Goal: Task Accomplishment & Management: Manage account settings

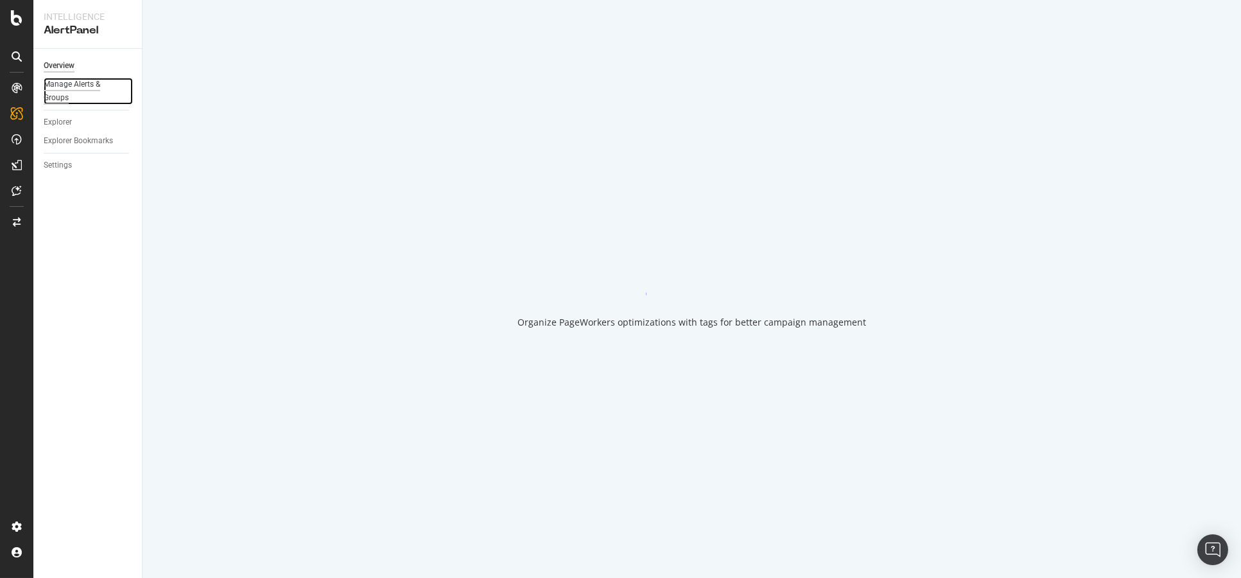
click at [71, 89] on div "Manage Alerts & Groups" at bounding box center [82, 91] width 77 height 27
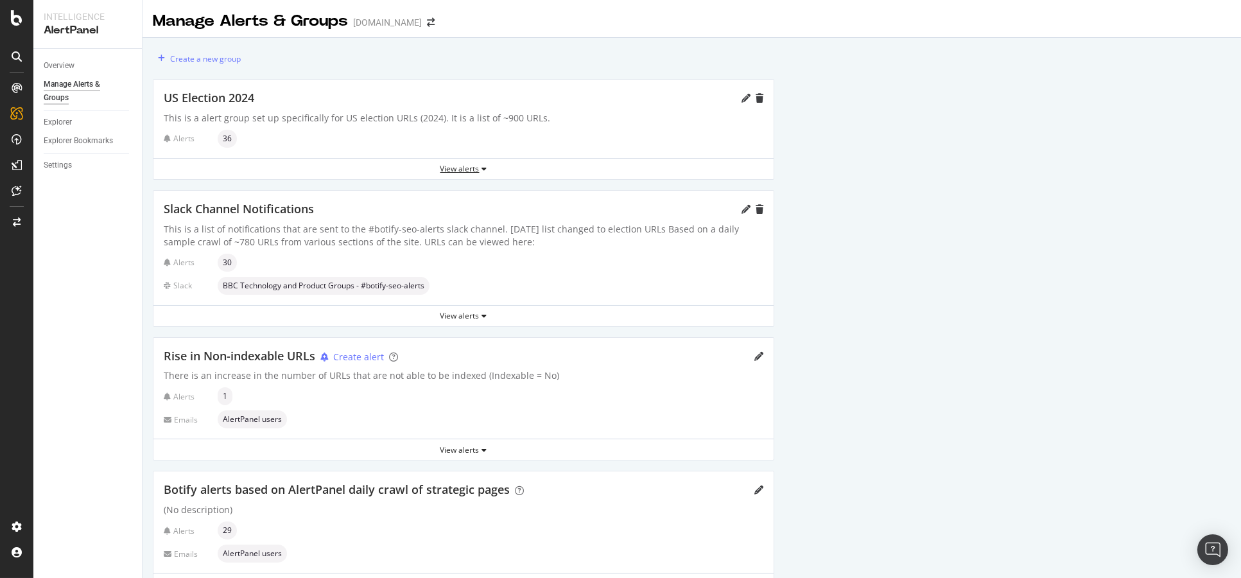
click at [451, 168] on div "View alerts" at bounding box center [463, 168] width 620 height 11
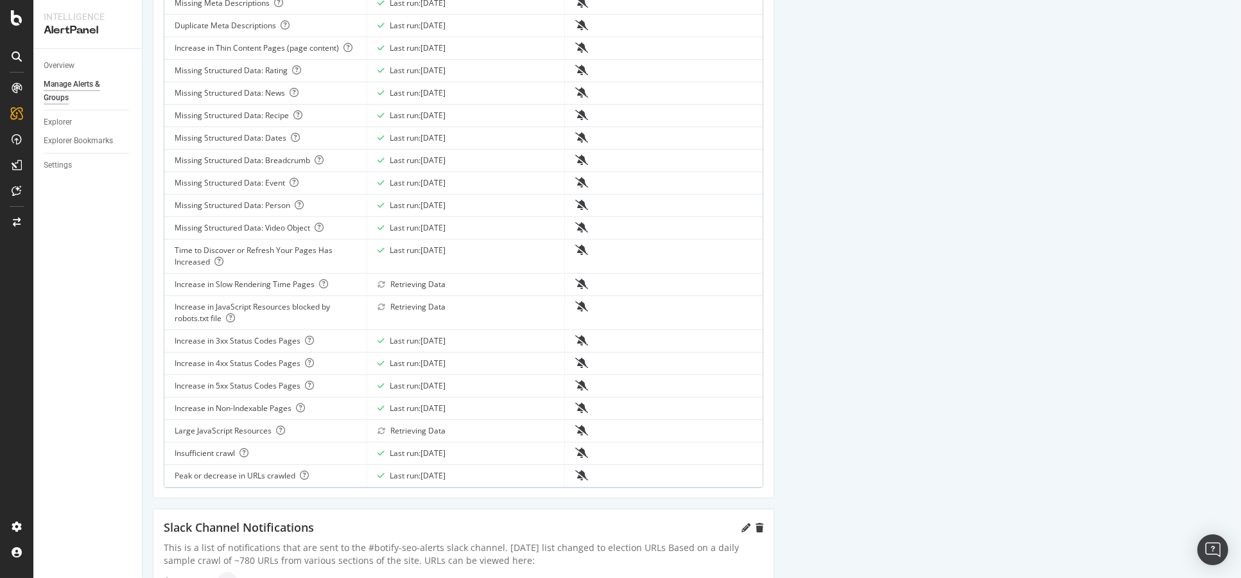
scroll to position [570, 0]
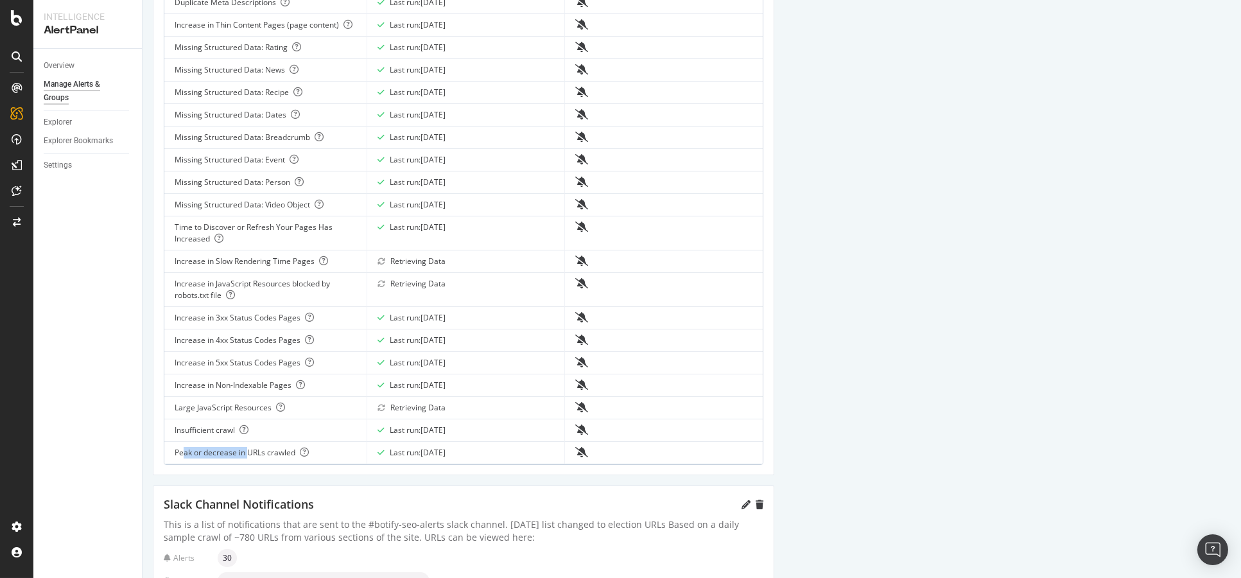
drag, startPoint x: 184, startPoint y: 452, endPoint x: 248, endPoint y: 446, distance: 64.5
click at [247, 447] on div "Peak or decrease in URLs crawled" at bounding box center [266, 453] width 182 height 12
click at [263, 447] on div "Peak or decrease in URLs crawled" at bounding box center [266, 453] width 182 height 12
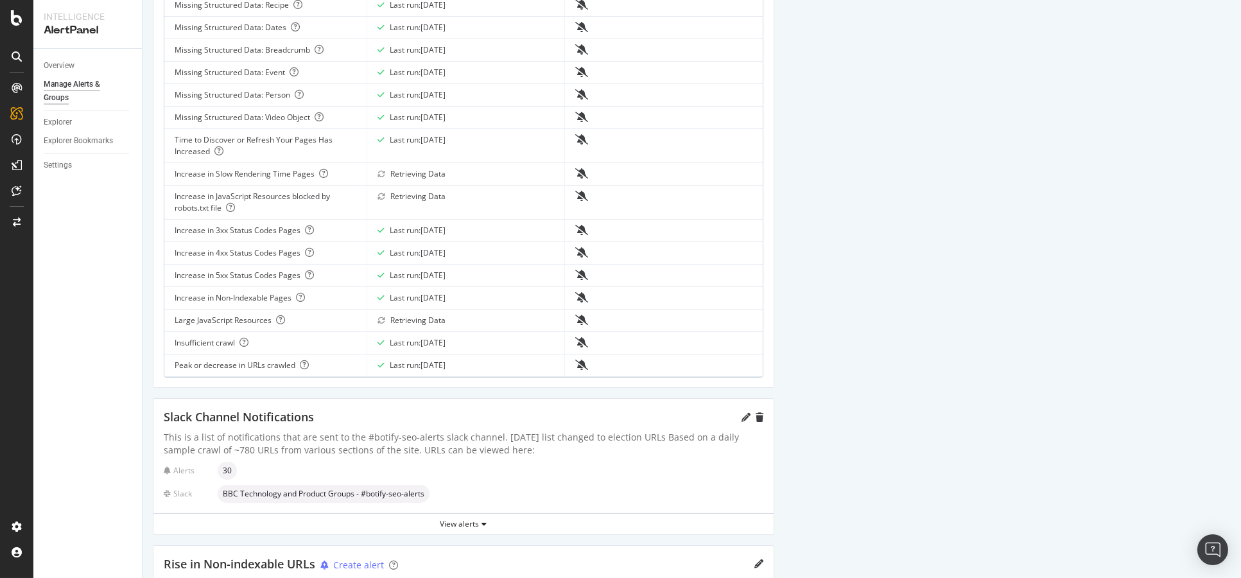
scroll to position [713, 0]
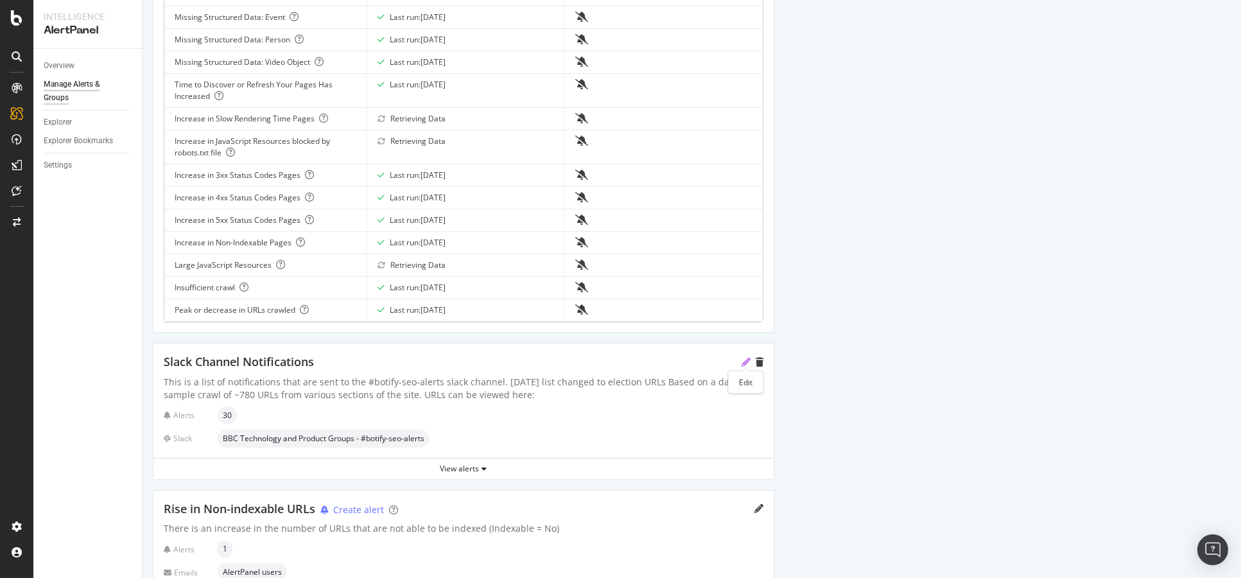
click at [747, 358] on icon "pencil" at bounding box center [746, 362] width 9 height 9
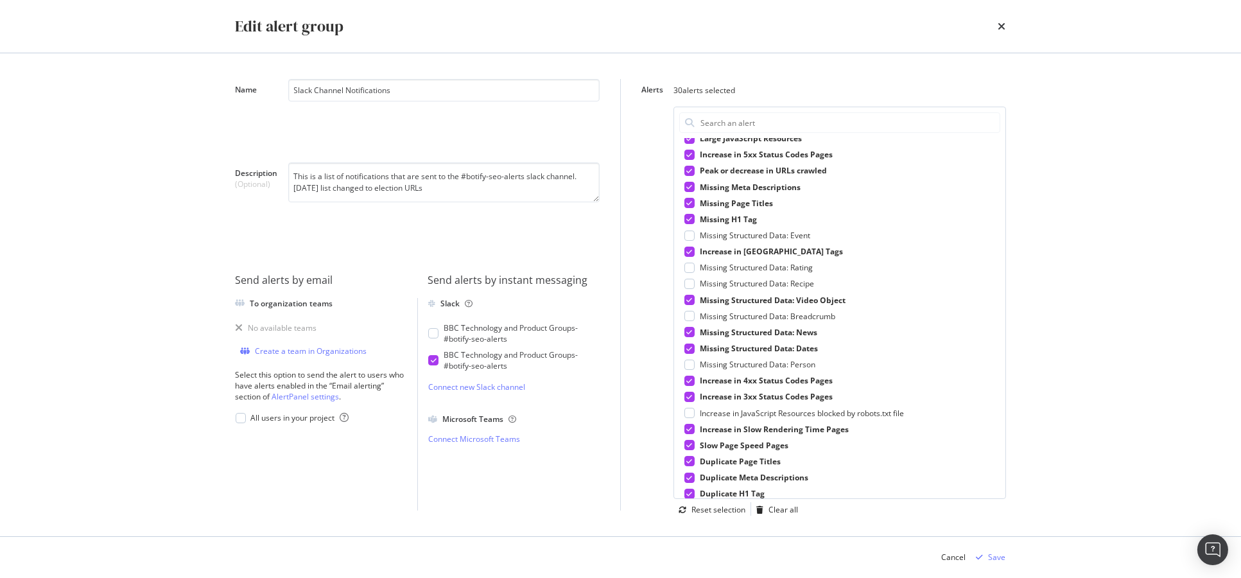
scroll to position [222, 0]
